Goal: Find specific page/section: Find specific page/section

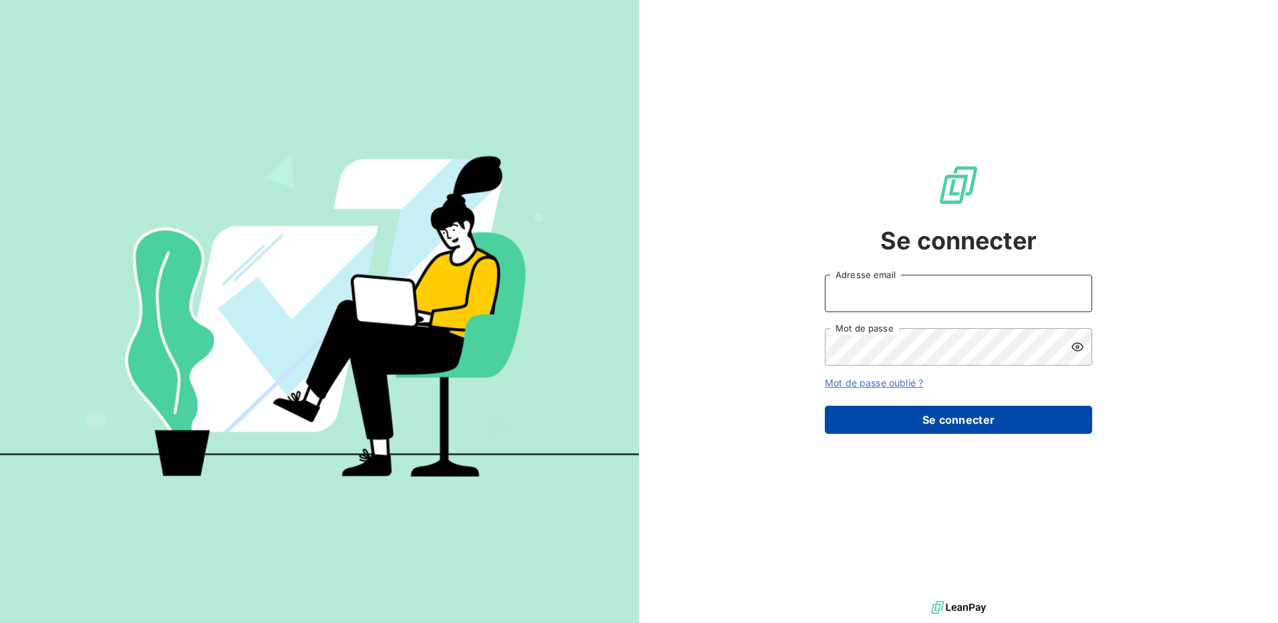
type input "[EMAIL_ADDRESS][DOMAIN_NAME]"
click at [950, 420] on button "Se connecter" at bounding box center [958, 420] width 267 height 28
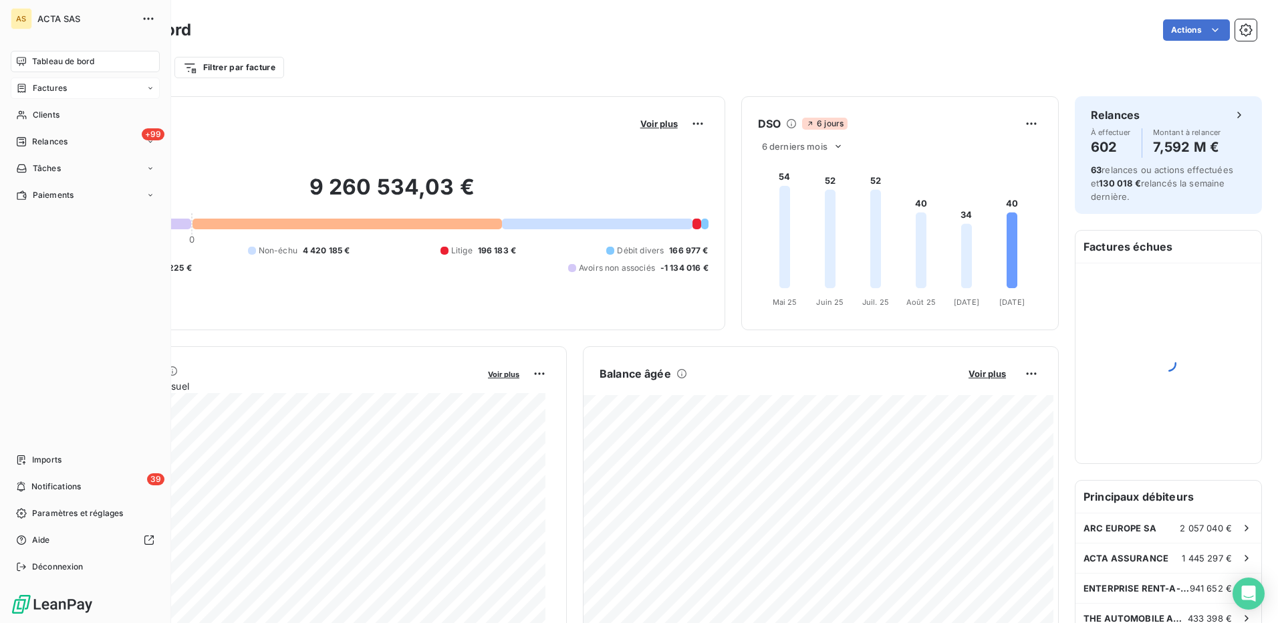
click at [43, 90] on span "Factures" at bounding box center [50, 88] width 34 height 12
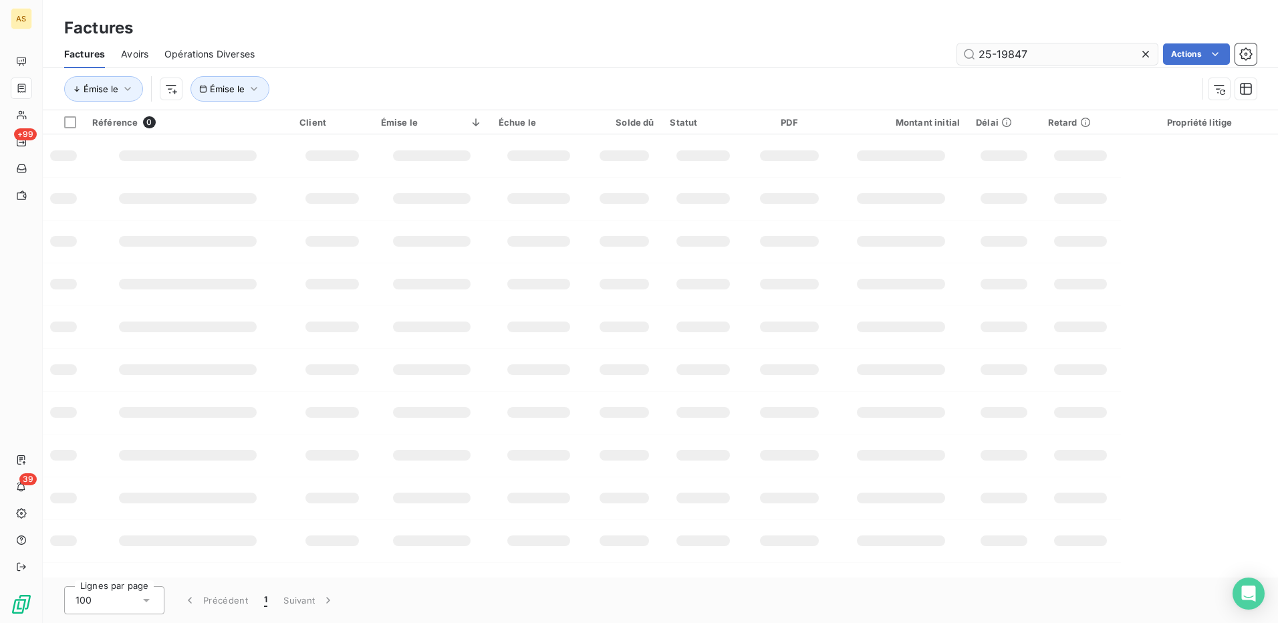
click at [1039, 57] on input "25-19847" at bounding box center [1057, 53] width 200 height 21
click at [983, 51] on input "25-25087" at bounding box center [1057, 53] width 200 height 21
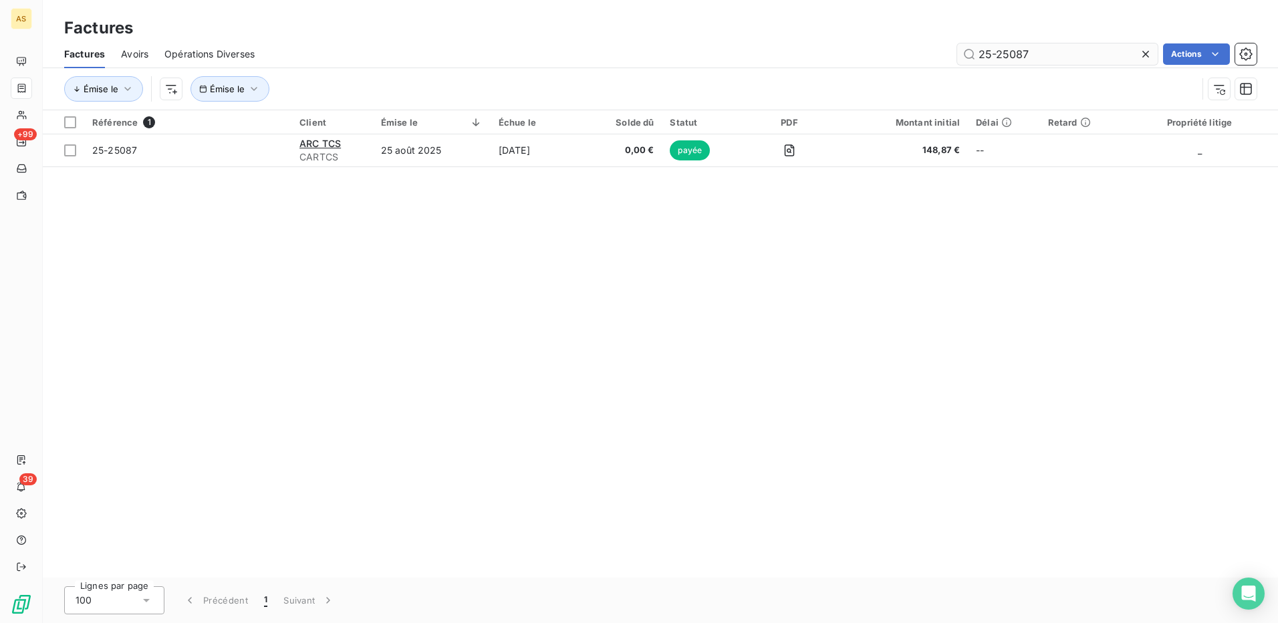
click at [1002, 53] on input "25-25087" at bounding box center [1057, 53] width 200 height 21
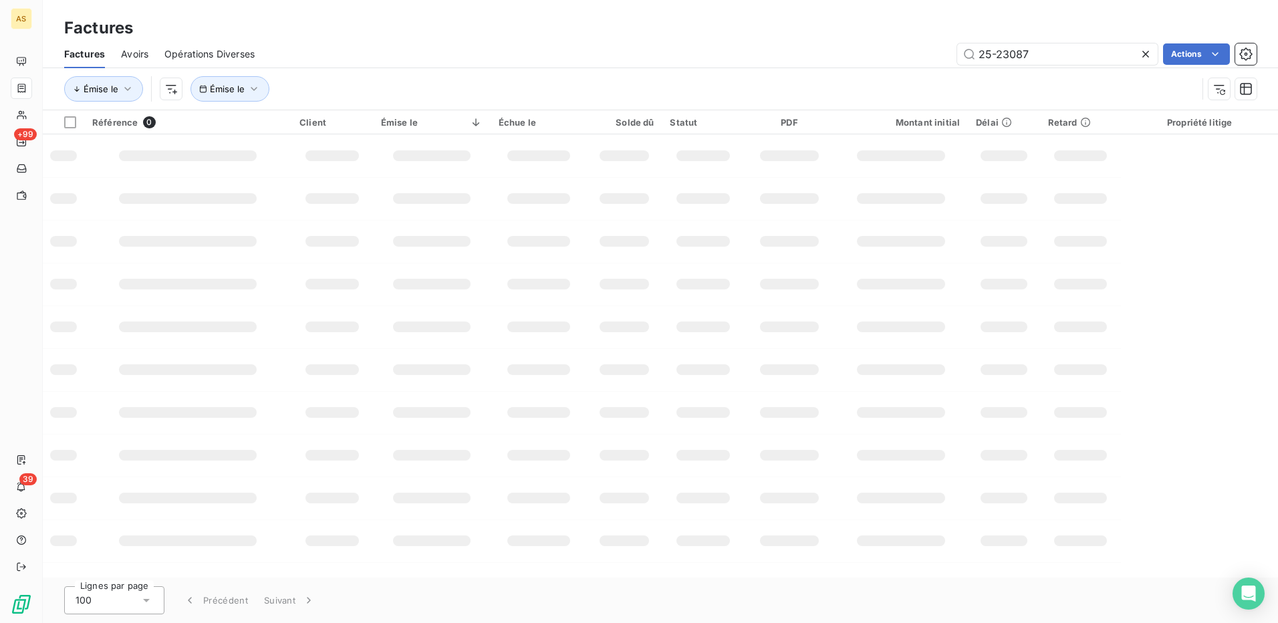
type input "25-23087"
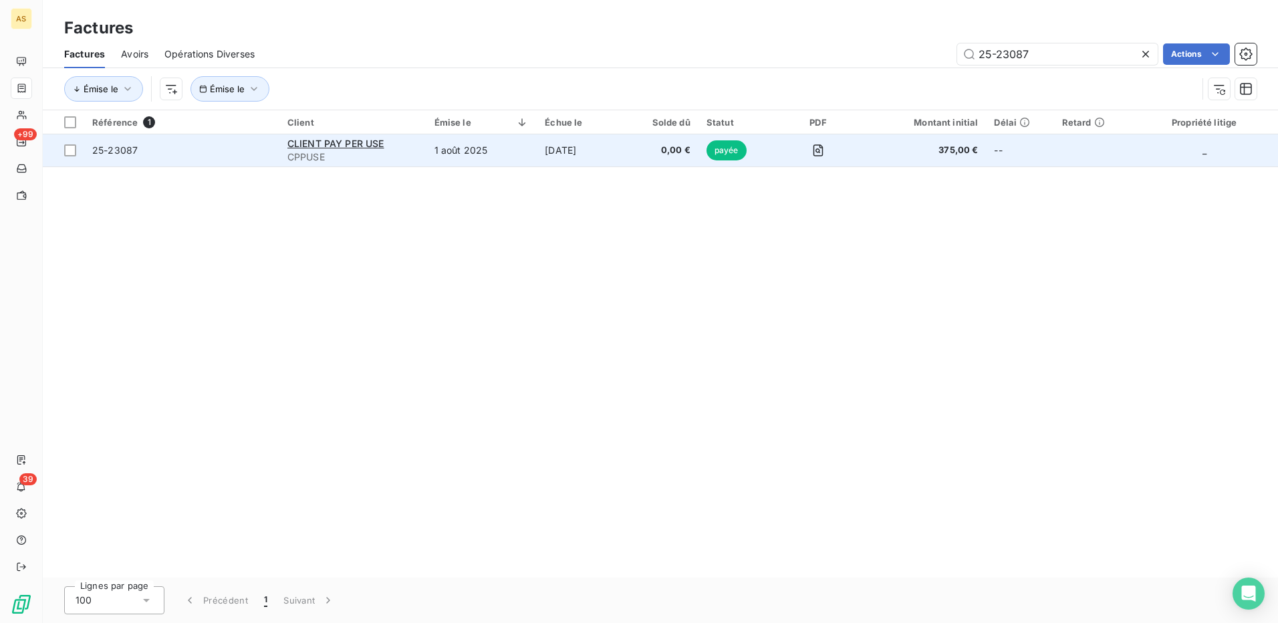
click at [120, 146] on span "25-23087" at bounding box center [114, 149] width 45 height 11
